Goal: Task Accomplishment & Management: Use online tool/utility

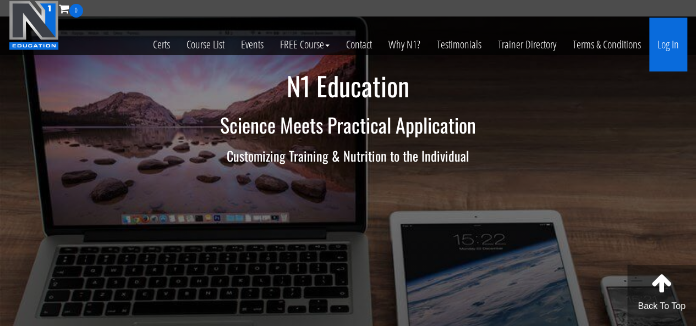
click at [669, 47] on link "Log In" at bounding box center [669, 45] width 38 height 54
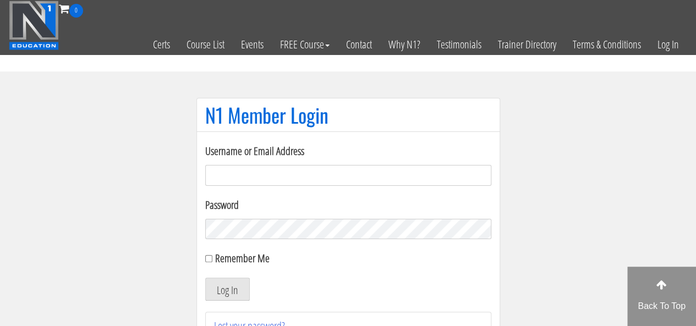
type input "hm5948900@gmail.com"
click at [207, 259] on input "Remember Me" at bounding box center [208, 258] width 7 height 7
checkbox input "true"
click at [217, 293] on button "Log In" at bounding box center [227, 289] width 45 height 23
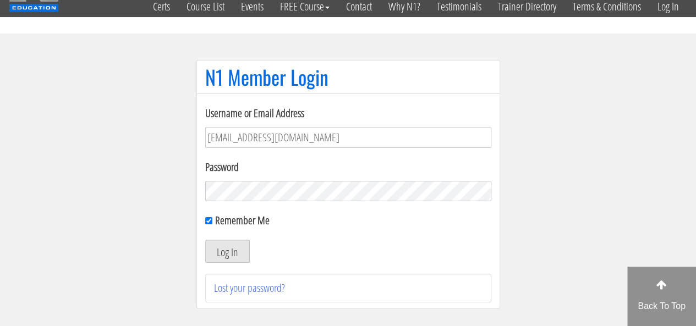
scroll to position [55, 0]
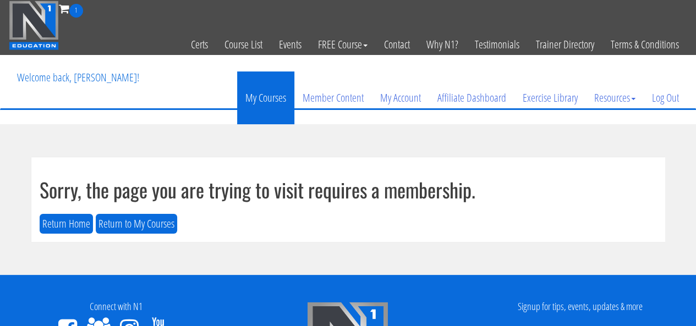
click at [275, 95] on link "My Courses" at bounding box center [265, 98] width 57 height 53
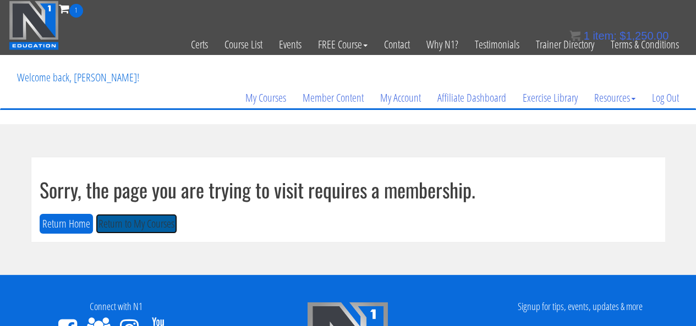
click at [144, 226] on button "Return to My Courses" at bounding box center [136, 224] width 81 height 20
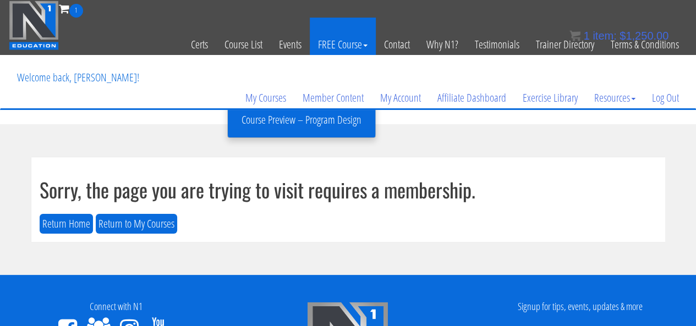
click at [335, 34] on link "FREE Course" at bounding box center [343, 45] width 66 height 54
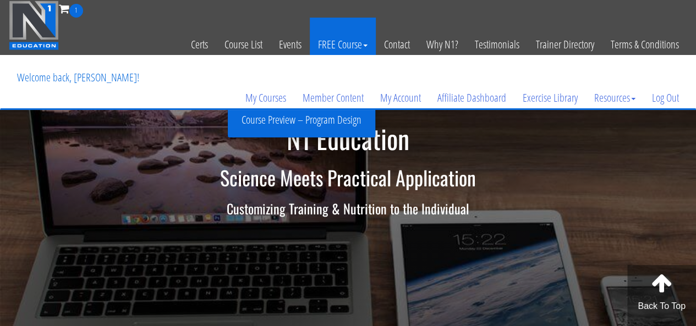
click at [337, 49] on link "FREE Course" at bounding box center [343, 45] width 66 height 54
click at [352, 52] on link "FREE Course" at bounding box center [343, 45] width 66 height 54
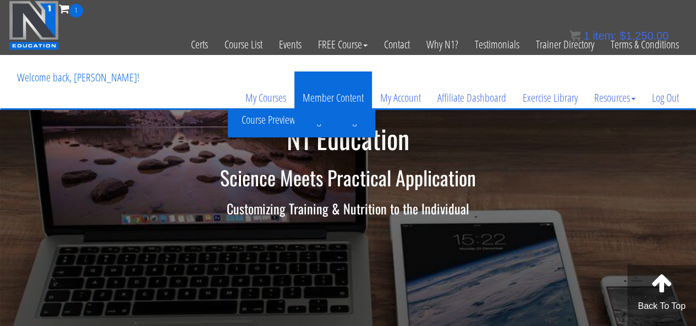
drag, startPoint x: 357, startPoint y: 46, endPoint x: 305, endPoint y: 122, distance: 91.9
click at [305, 122] on link "Member Content" at bounding box center [334, 98] width 78 height 53
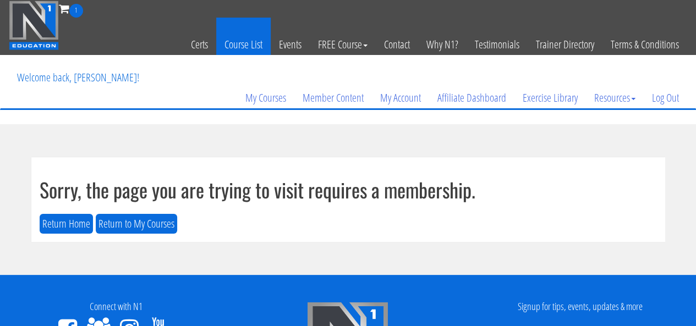
drag, startPoint x: 0, startPoint y: 0, endPoint x: 245, endPoint y: 47, distance: 249.5
click at [245, 47] on link "Course List" at bounding box center [243, 45] width 54 height 54
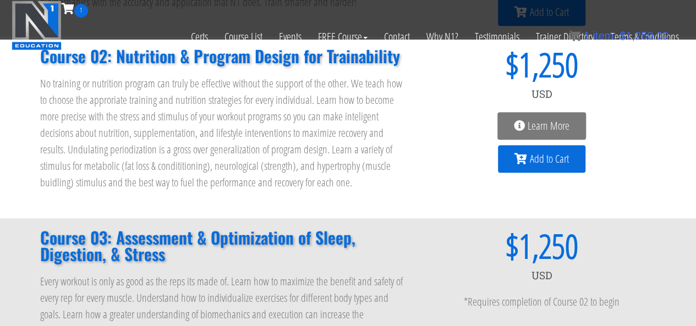
scroll to position [330, 0]
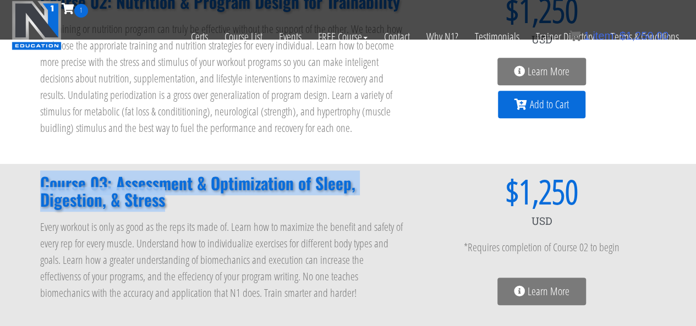
drag, startPoint x: 168, startPoint y: 210, endPoint x: 39, endPoint y: 183, distance: 132.0
click at [39, 183] on div "Course 03: Assessment & Optimization of Sleep, Digestion, & Stress Every workou…" at bounding box center [223, 247] width 377 height 154
copy h2 "Course 03: Assessment & Optimization of Sleep, Digestion, & Stress"
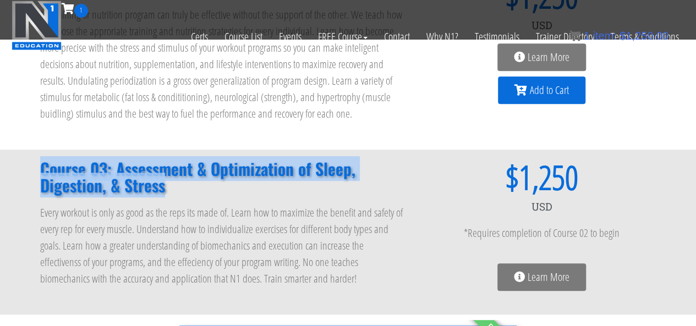
scroll to position [385, 0]
